Goal: Find specific page/section: Find specific page/section

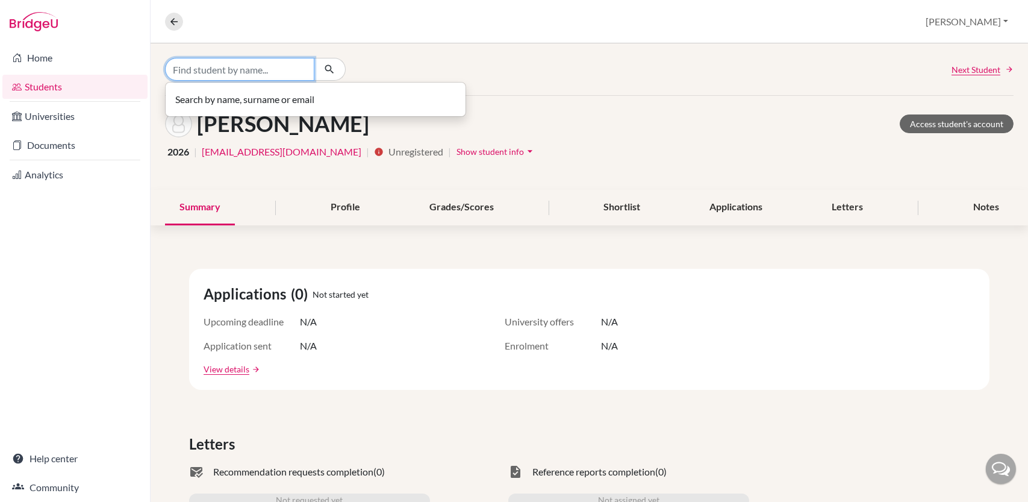
click at [236, 72] on input "Find student by name..." at bounding box center [239, 69] width 149 height 23
type input "i"
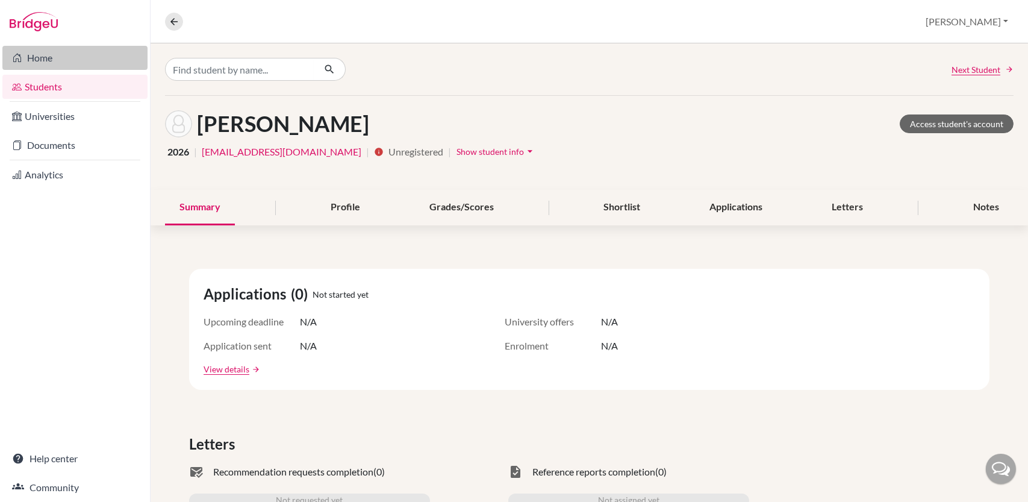
click at [66, 58] on link "Home" at bounding box center [74, 58] width 145 height 24
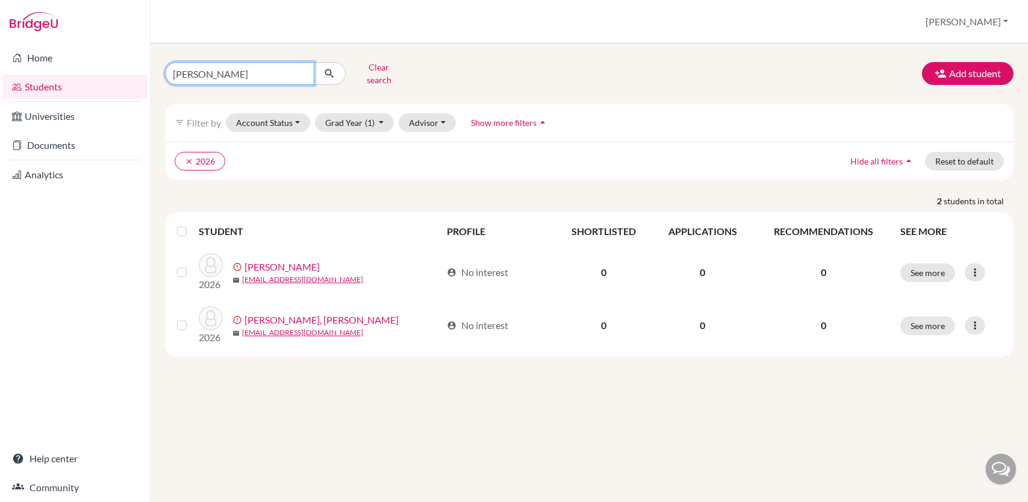
click at [302, 67] on input "[PERSON_NAME]" at bounding box center [239, 73] width 149 height 23
type input "[PERSON_NAME]"
click button "submit" at bounding box center [330, 73] width 32 height 23
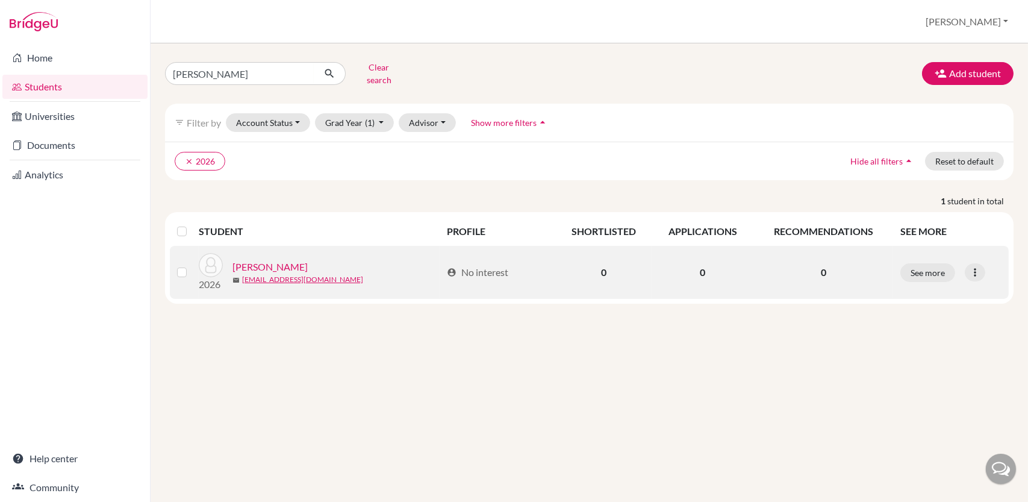
click at [264, 260] on link "[PERSON_NAME]" at bounding box center [270, 267] width 75 height 14
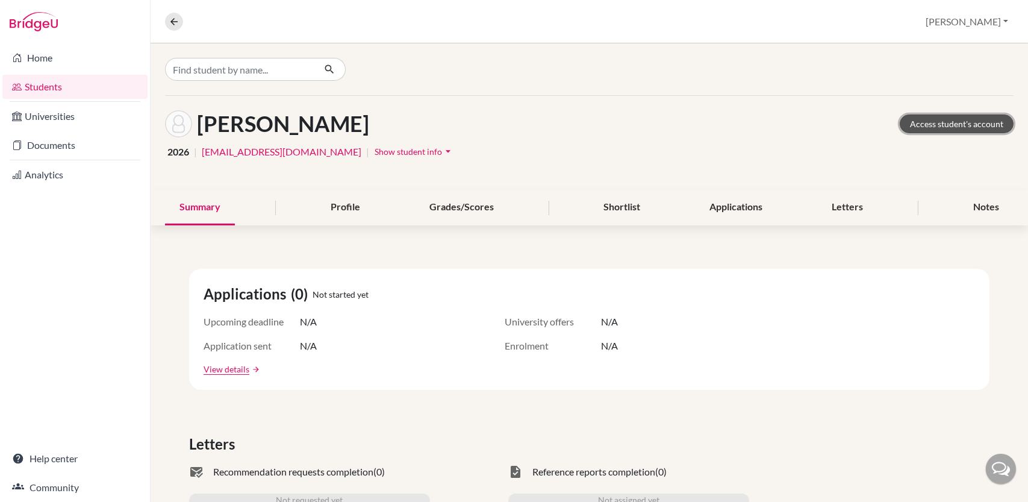
click at [961, 124] on link "Access student's account" at bounding box center [957, 123] width 114 height 19
